Goal: Information Seeking & Learning: Learn about a topic

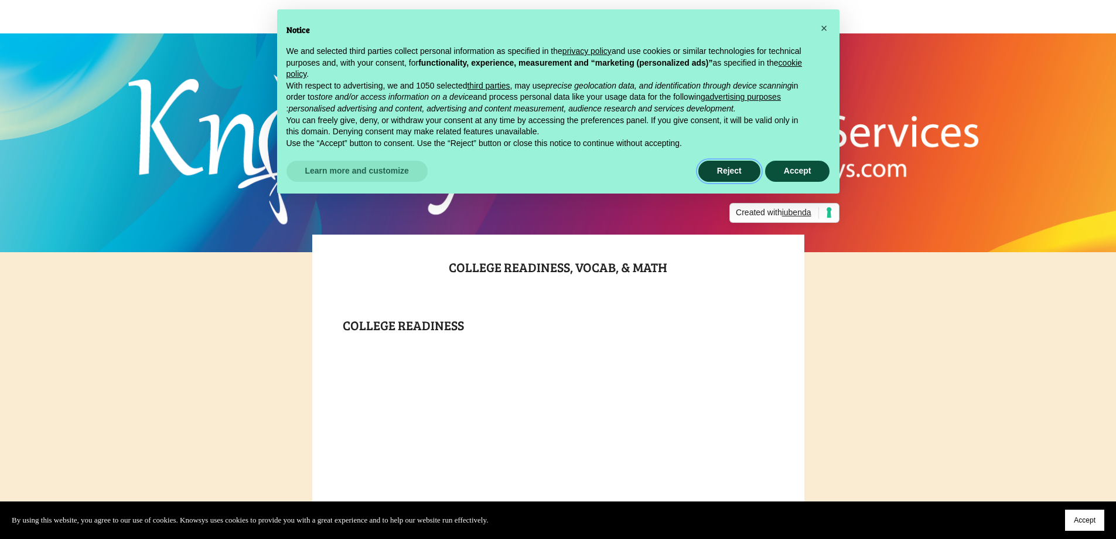
click at [727, 176] on button "Reject" at bounding box center [729, 171] width 62 height 21
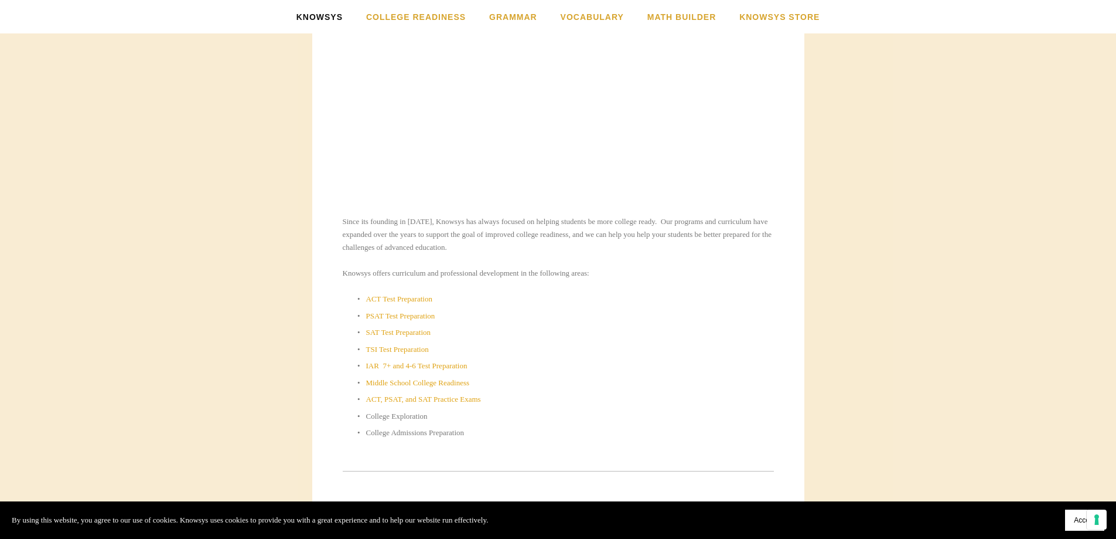
scroll to position [410, 0]
click at [385, 289] on link "ACT Test Preparation" at bounding box center [399, 290] width 66 height 9
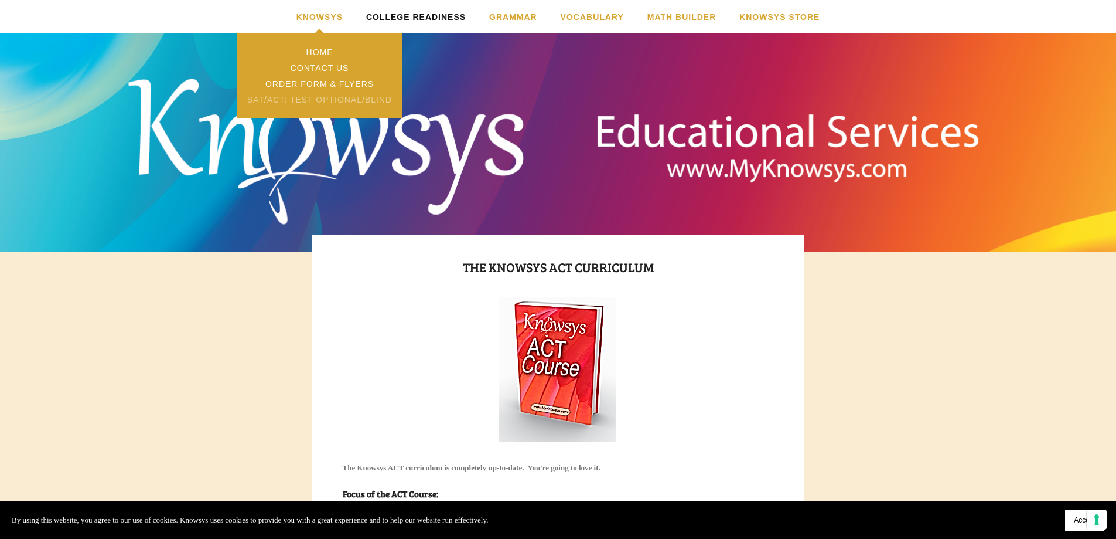
click at [351, 96] on link "SAT/ACT: Test Optional/Blind" at bounding box center [319, 99] width 165 height 16
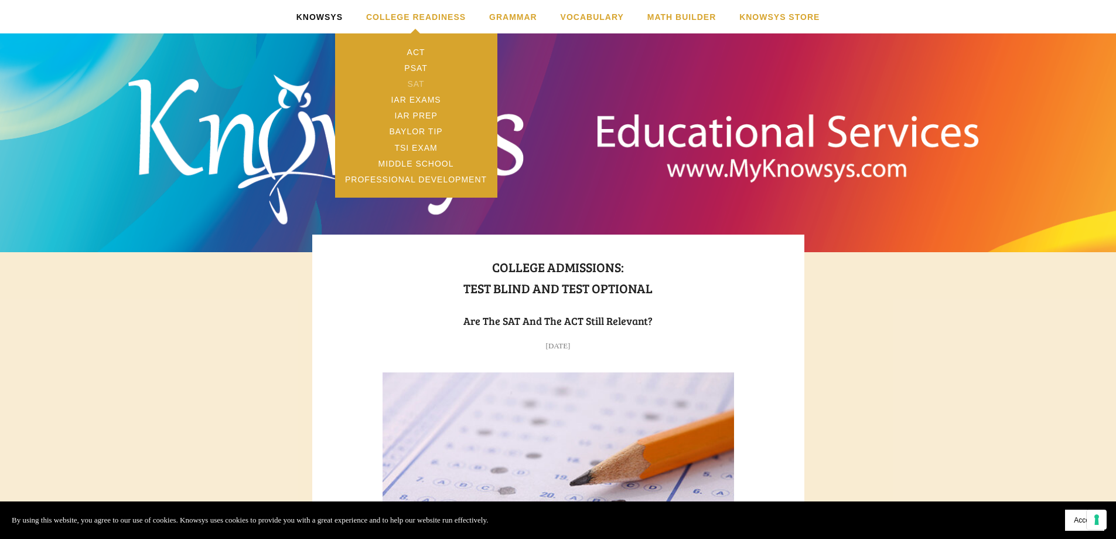
click at [435, 81] on link "SAT" at bounding box center [416, 84] width 162 height 16
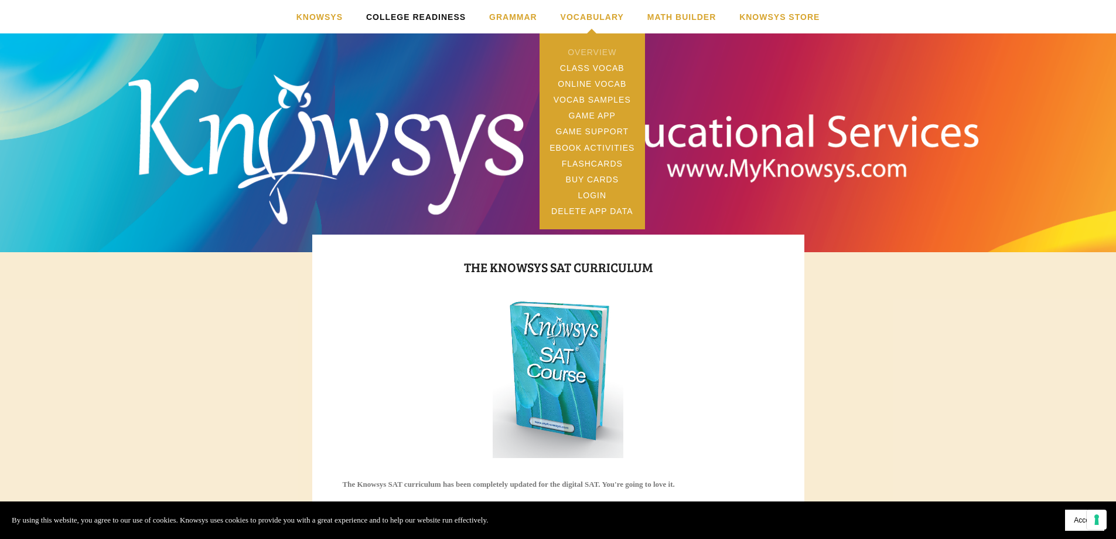
click at [603, 48] on link "Overview" at bounding box center [592, 52] width 105 height 16
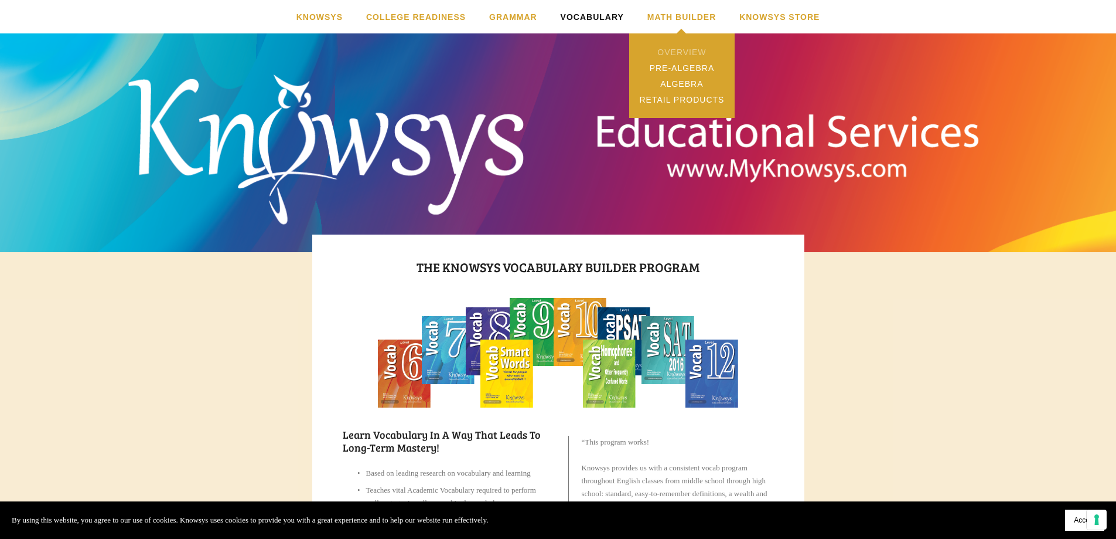
click at [700, 53] on link "Overview" at bounding box center [681, 52] width 105 height 16
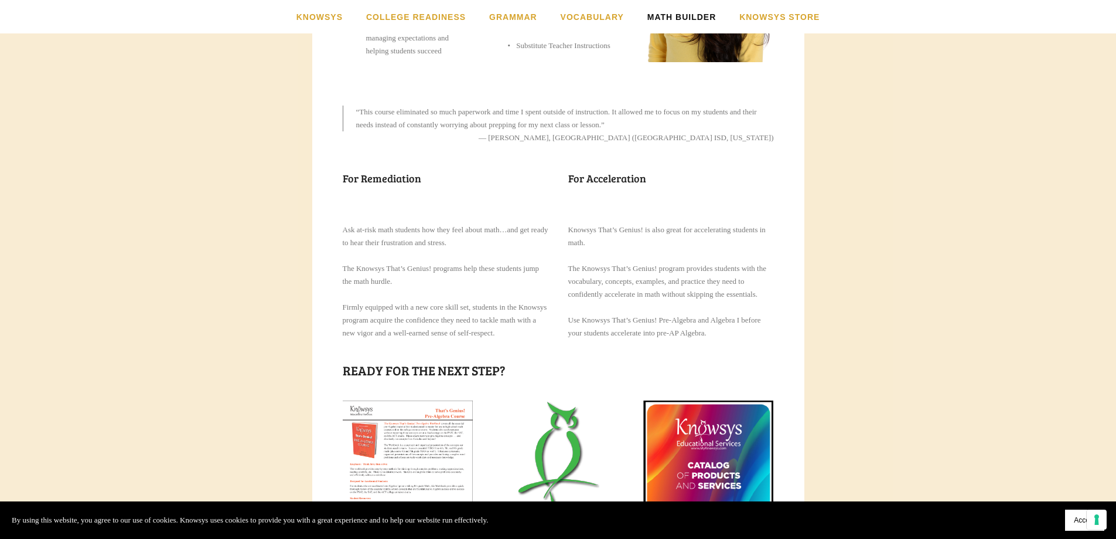
scroll to position [1348, 0]
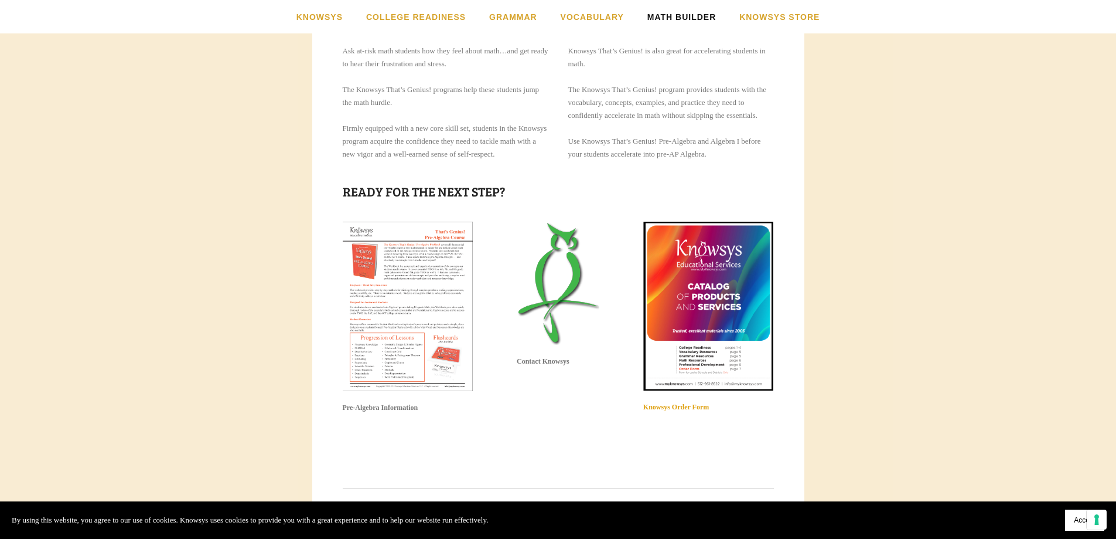
click at [397, 321] on img at bounding box center [408, 305] width 131 height 169
click at [408, 375] on img at bounding box center [408, 305] width 131 height 169
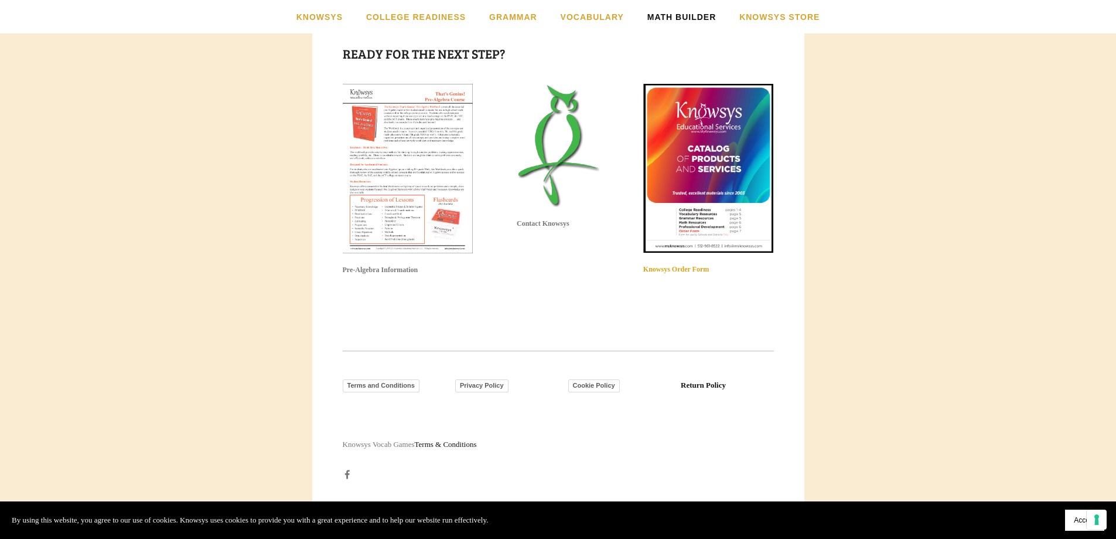
scroll to position [1524, 0]
click at [664, 273] on strong "Knowsys Order Form" at bounding box center [676, 269] width 66 height 8
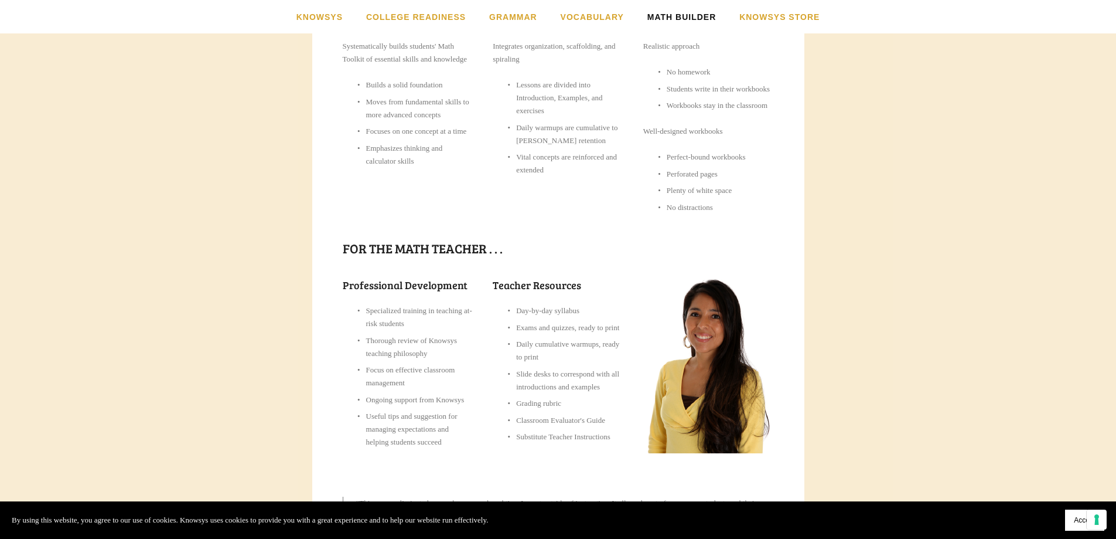
scroll to position [645, 0]
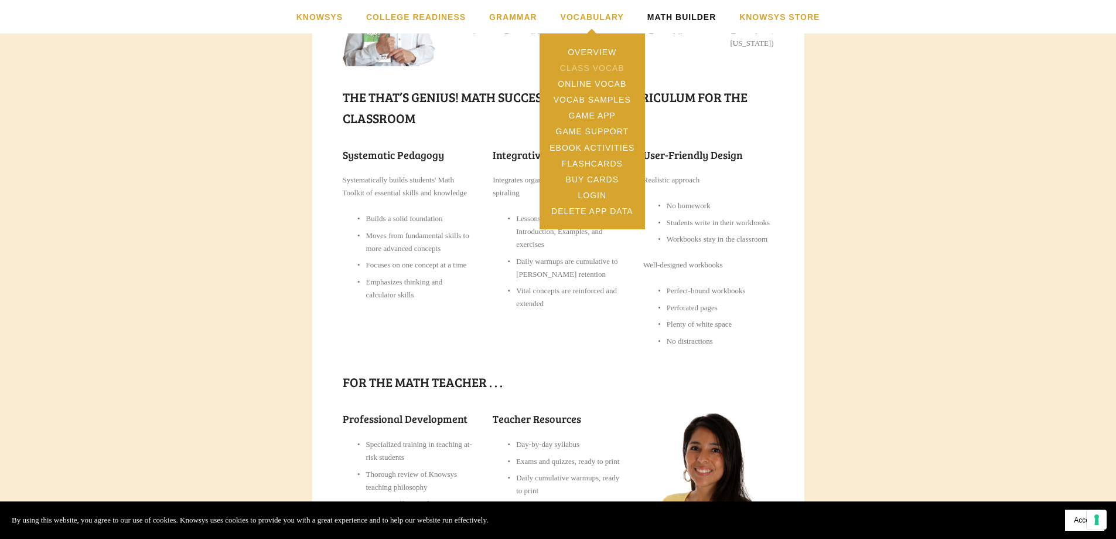
click at [588, 61] on link "Class Vocab" at bounding box center [592, 68] width 105 height 16
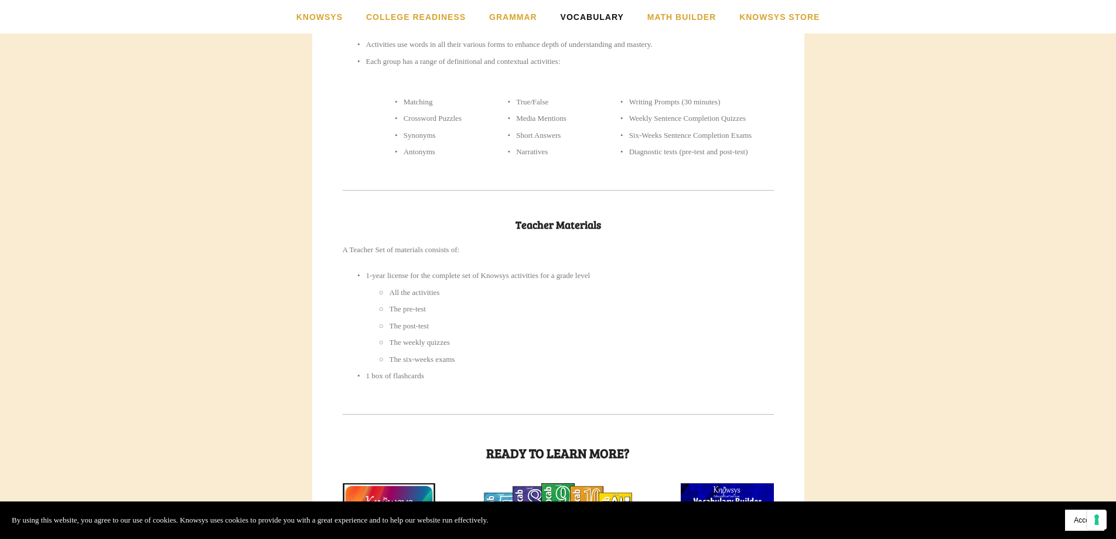
scroll to position [938, 0]
